Goal: Task Accomplishment & Management: Manage account settings

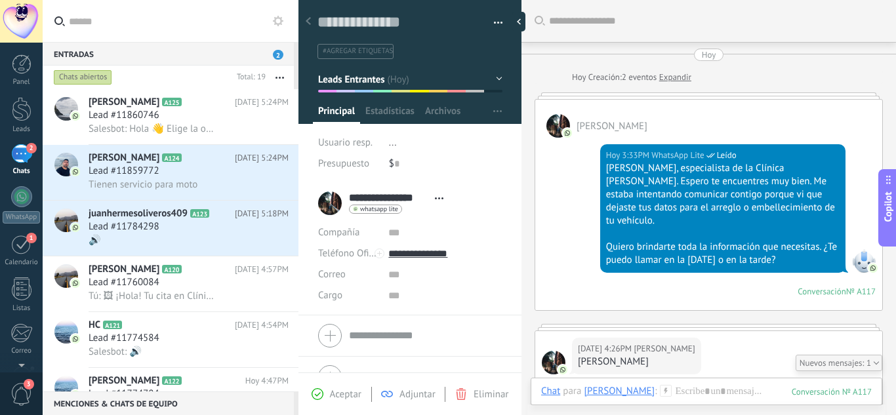
scroll to position [20, 0]
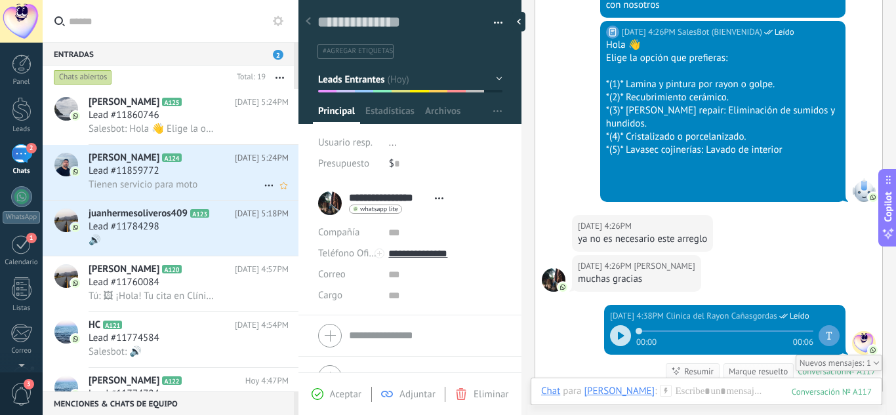
click at [188, 176] on div "Lead #11859772" at bounding box center [189, 171] width 200 height 13
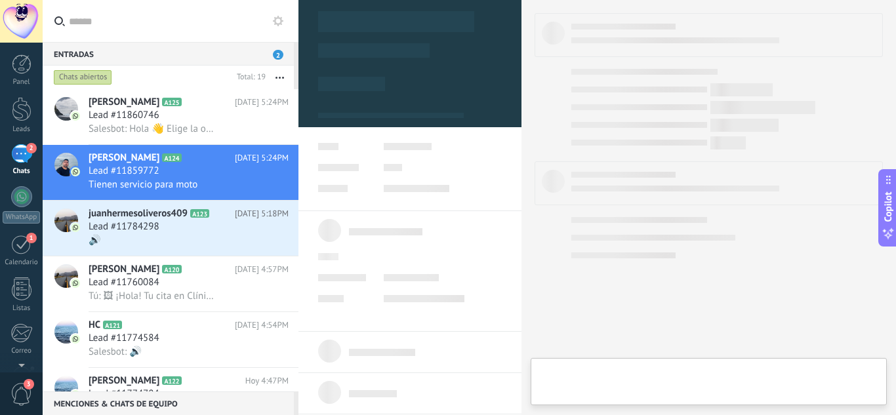
type textarea "**********"
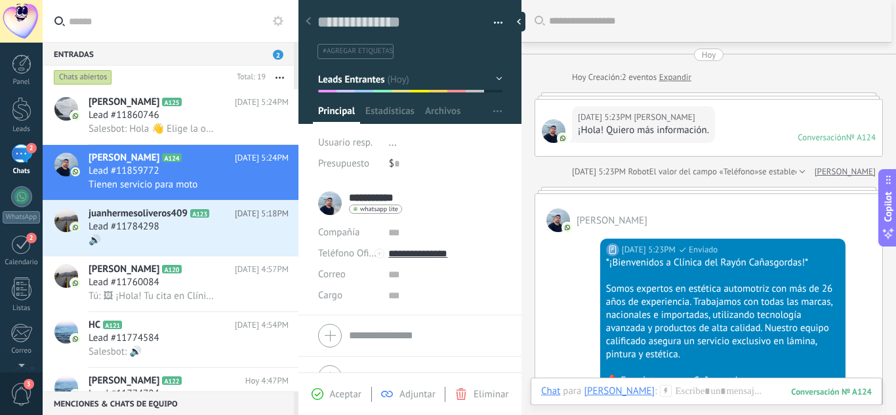
click at [380, 199] on input "**********" at bounding box center [376, 198] width 54 height 13
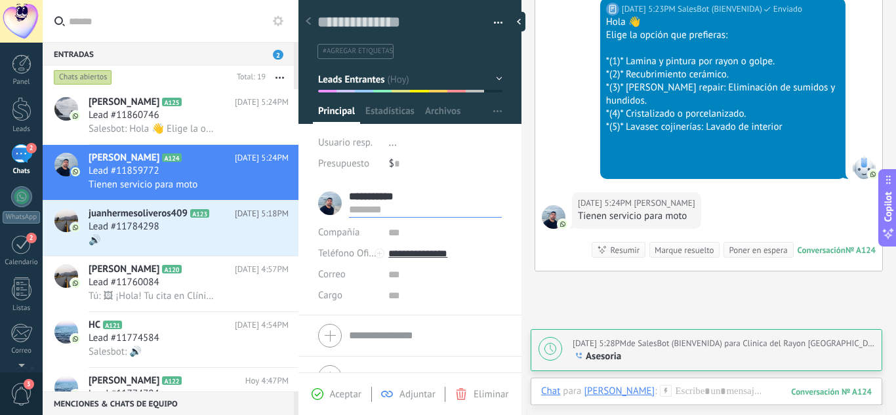
scroll to position [796, 0]
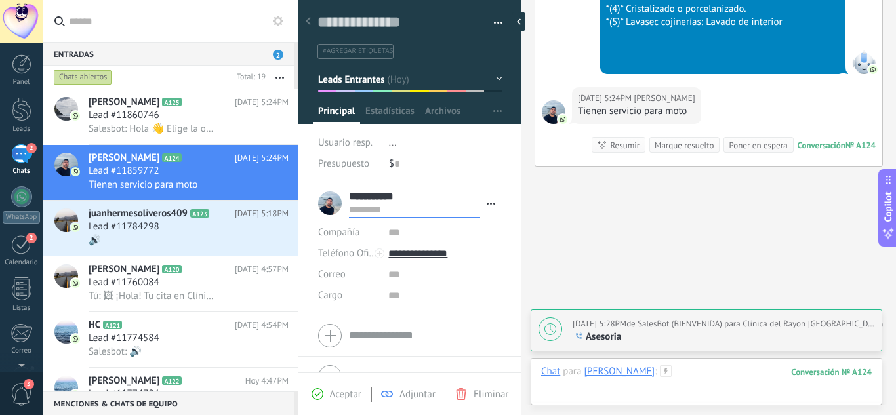
click at [691, 377] on div at bounding box center [706, 384] width 331 height 39
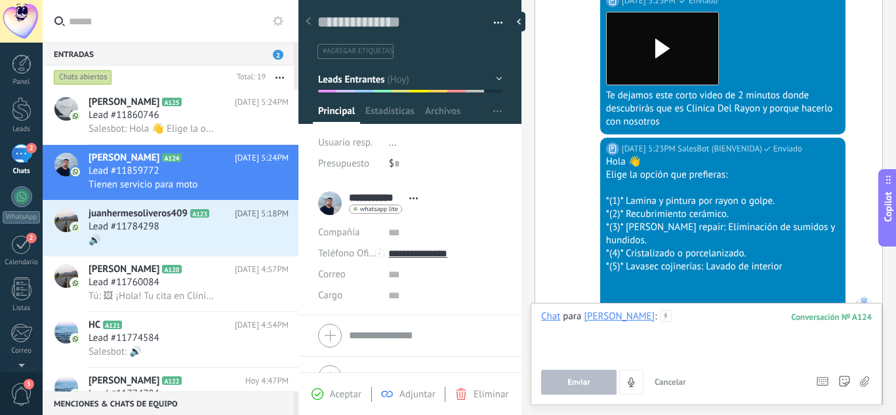
scroll to position [552, 0]
click at [577, 377] on button "Enviar" at bounding box center [578, 382] width 75 height 25
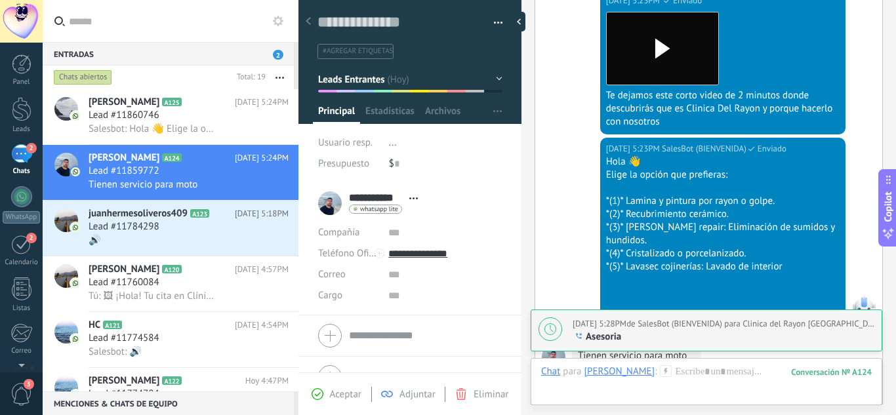
scroll to position [842, 0]
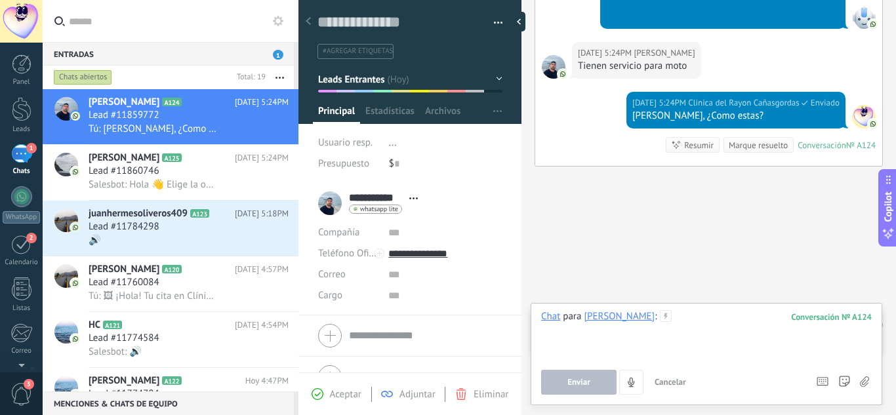
click at [681, 379] on div "Chat para [PERSON_NAME] : 124 Enviar Cancelar Rastrear clics en links ? Reducir…" at bounding box center [706, 352] width 331 height 85
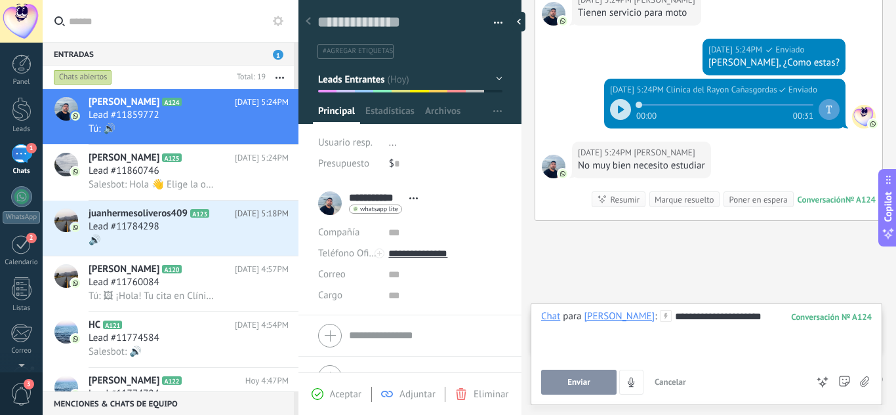
scroll to position [949, 0]
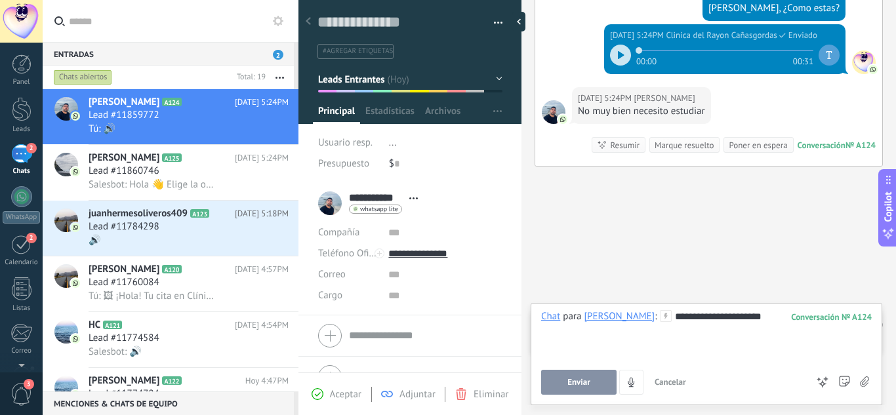
click at [608, 105] on div "No muy bien necesito estudiar" at bounding box center [641, 111] width 127 height 13
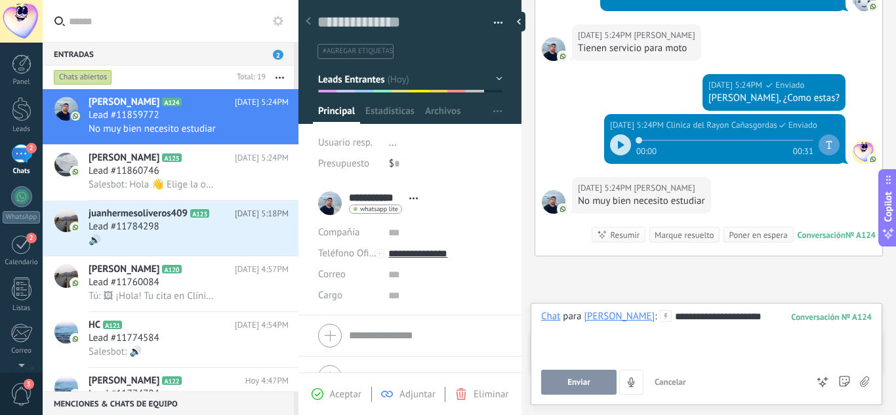
scroll to position [859, 0]
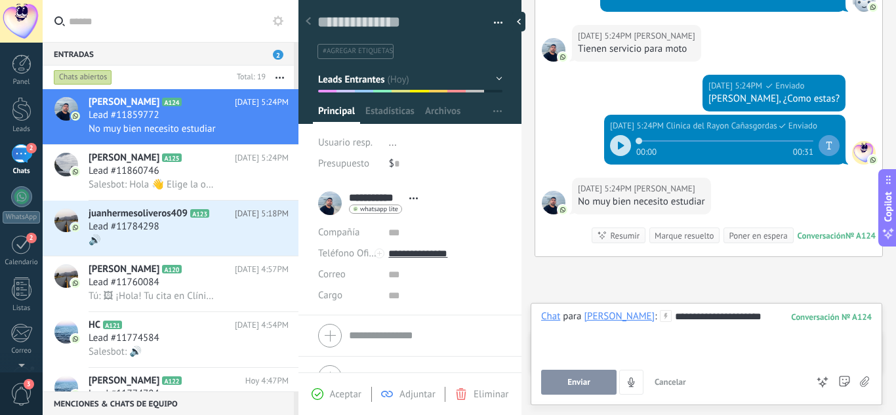
click at [618, 142] on icon at bounding box center [621, 146] width 7 height 8
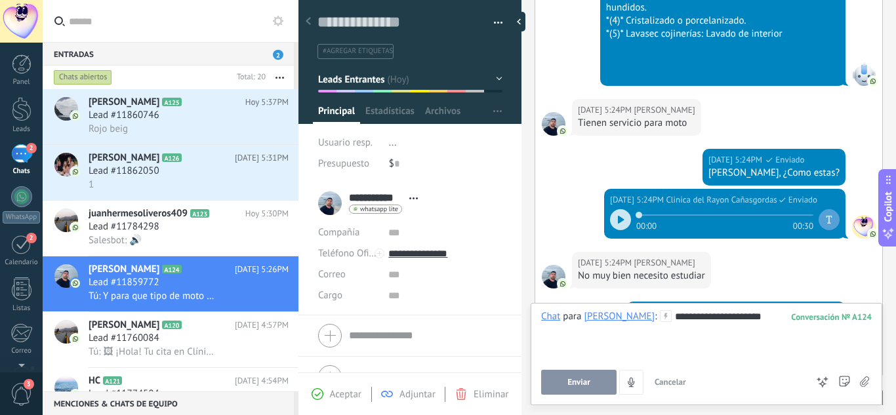
scroll to position [1032, 0]
